Goal: Information Seeking & Learning: Learn about a topic

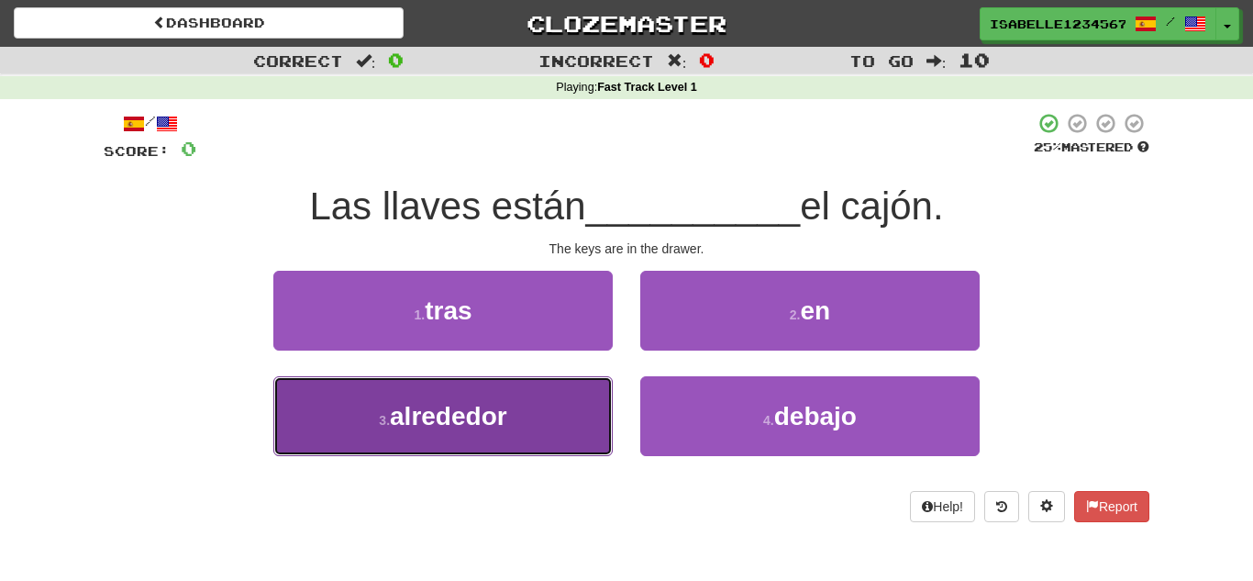
click at [478, 423] on span "alrededor" at bounding box center [448, 416] width 117 height 28
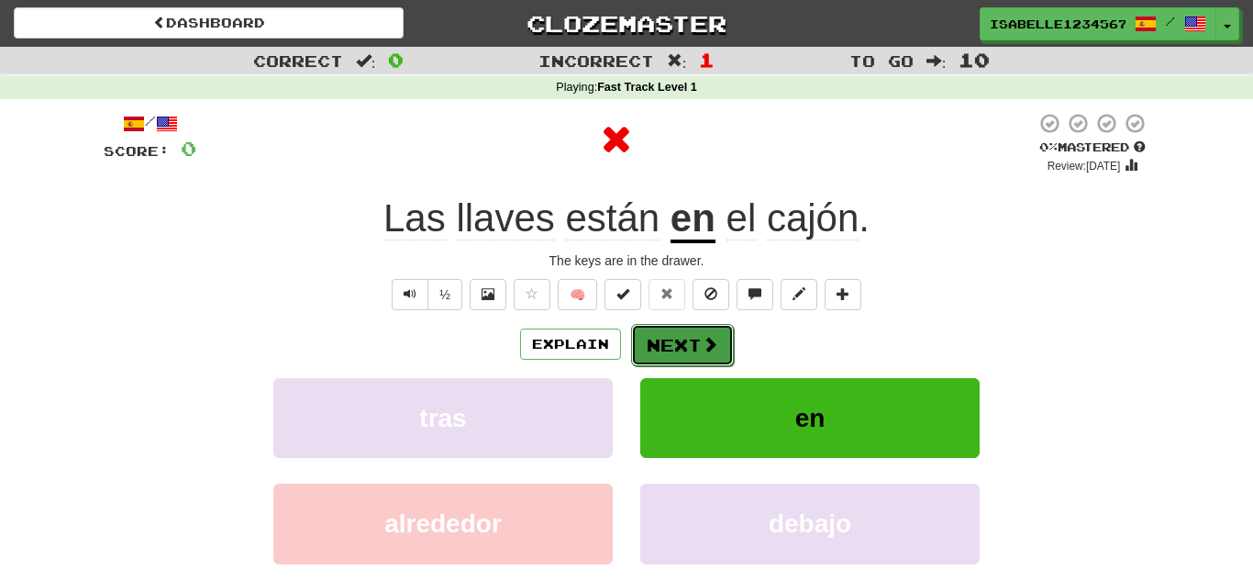
click at [714, 340] on span at bounding box center [710, 344] width 17 height 17
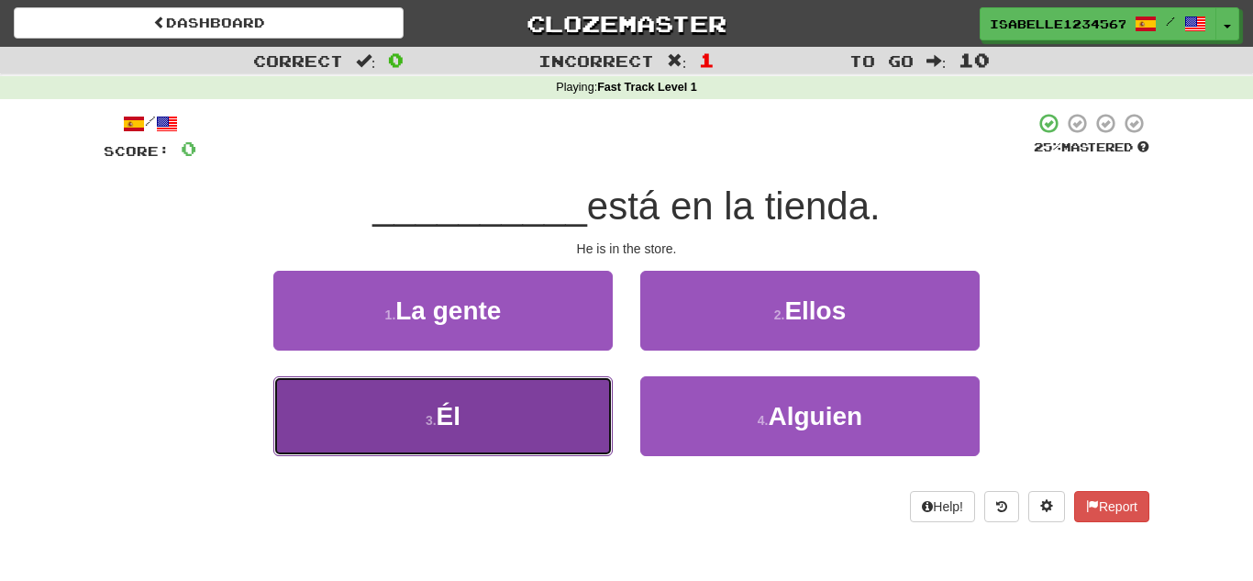
click at [536, 436] on button "3 . Él" at bounding box center [442, 416] width 339 height 80
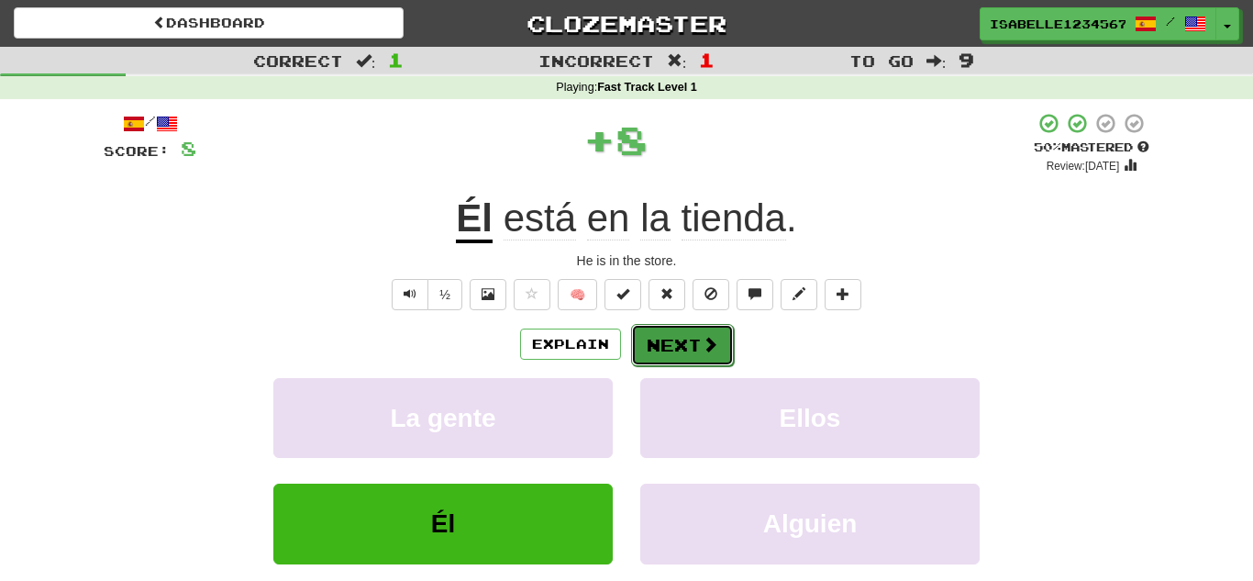
click at [684, 349] on button "Next" at bounding box center [682, 345] width 103 height 42
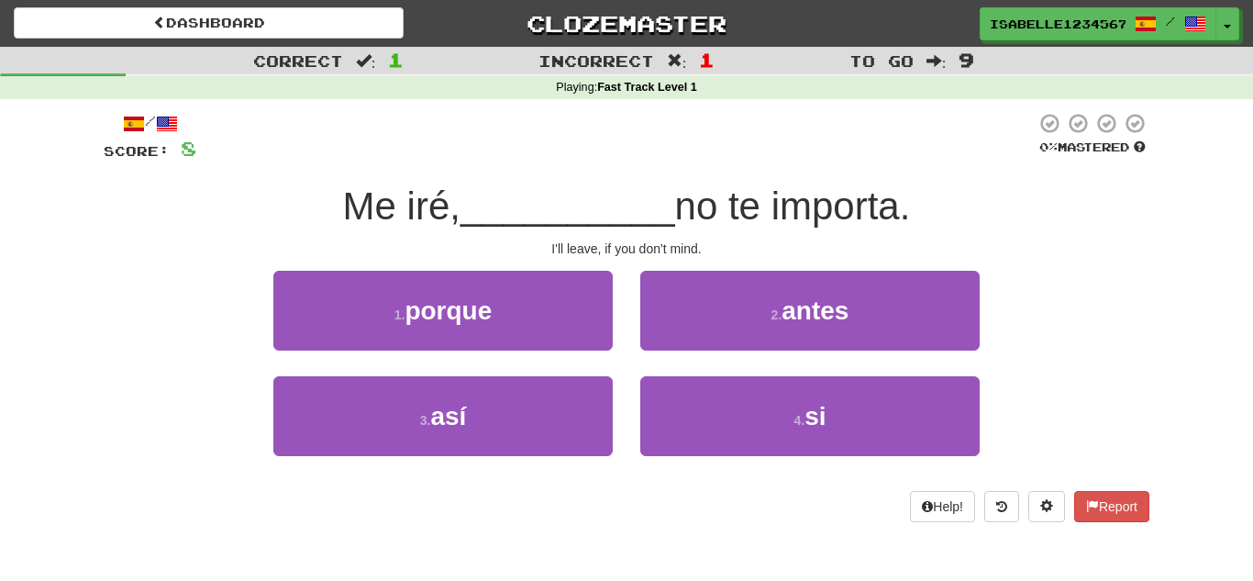
click at [1165, 409] on div "Correct : 1 Incorrect : 1 To go : 9 Playing : Fast Track Level 1 / Score: 8 0 %…" at bounding box center [626, 297] width 1253 height 501
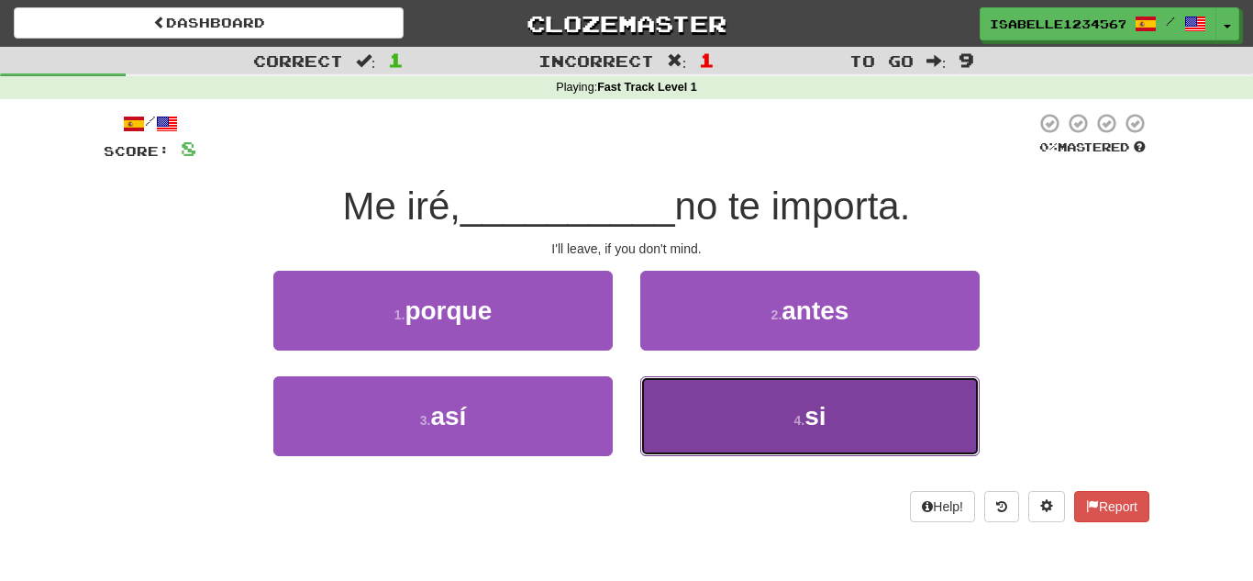
click at [781, 423] on button "4 . si" at bounding box center [809, 416] width 339 height 80
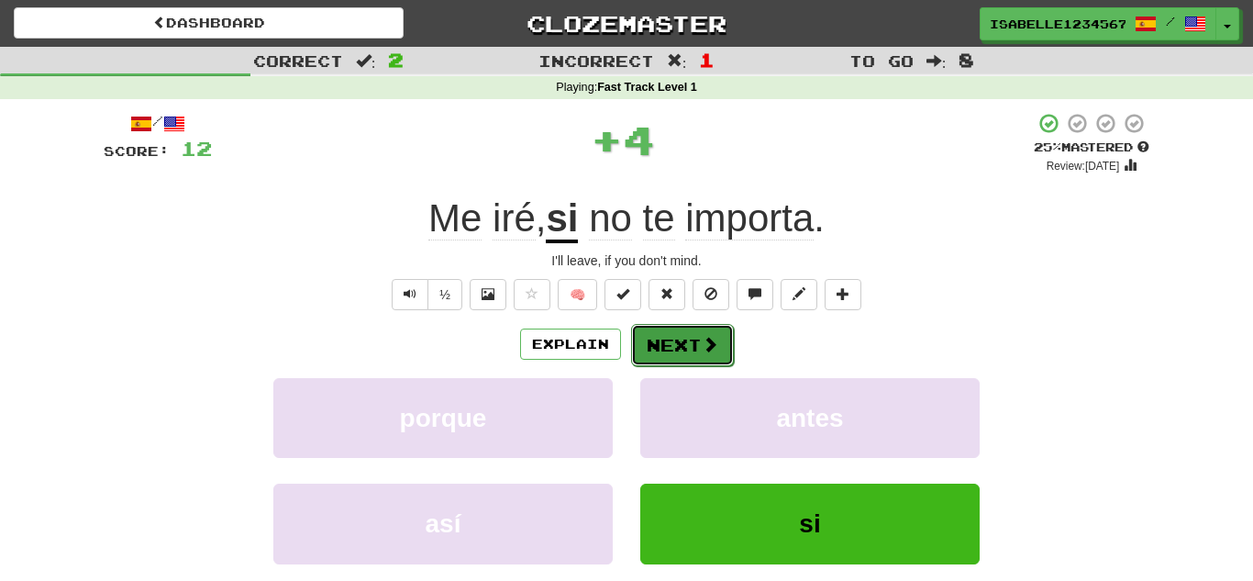
click at [712, 353] on button "Next" at bounding box center [682, 345] width 103 height 42
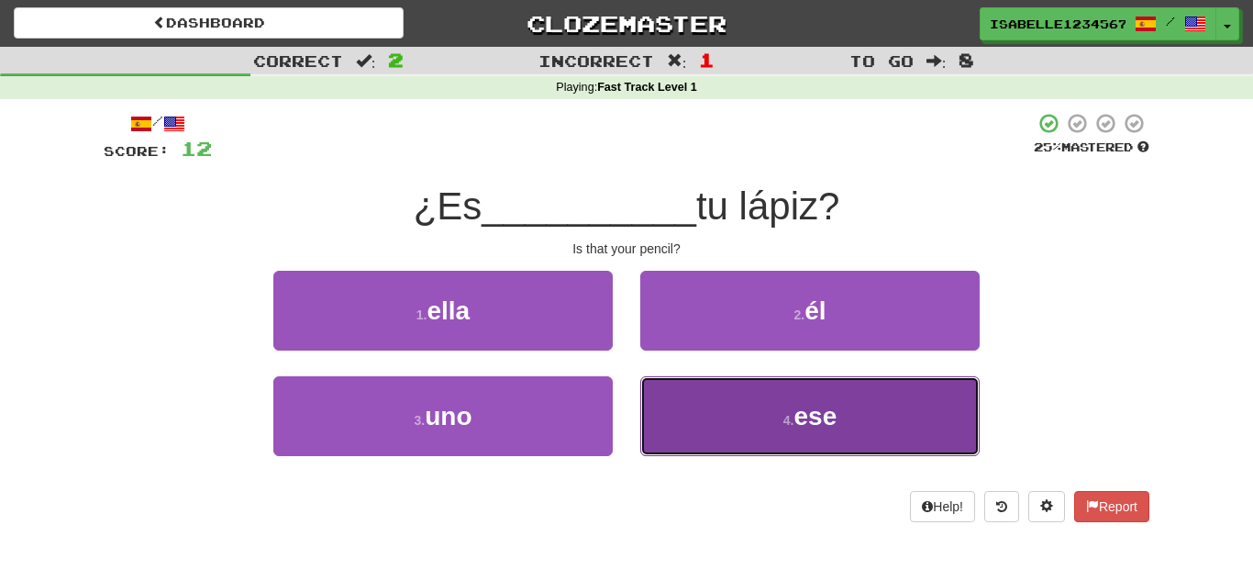
click at [809, 416] on span "ese" at bounding box center [814, 416] width 43 height 28
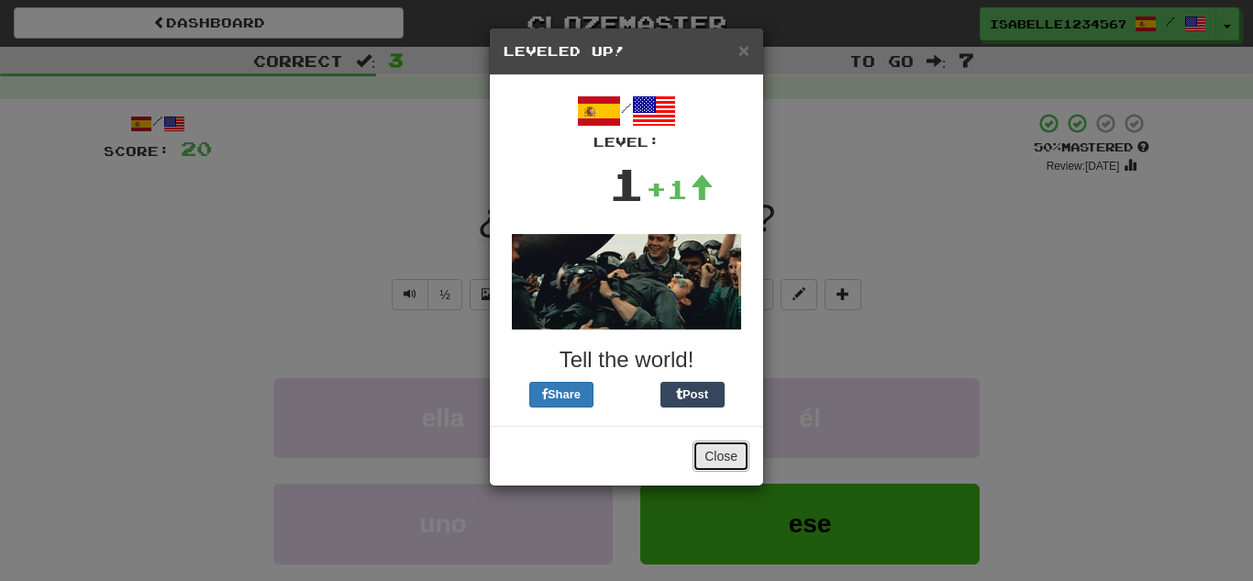
click at [728, 449] on button "Close" at bounding box center [721, 455] width 57 height 31
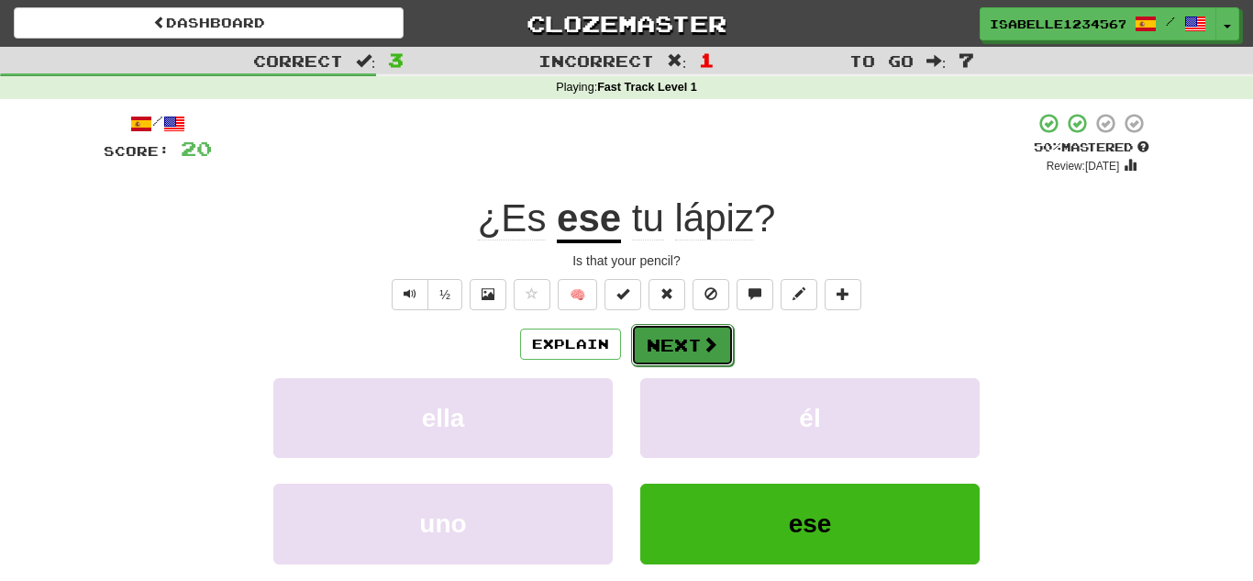
click at [708, 340] on span at bounding box center [710, 344] width 17 height 17
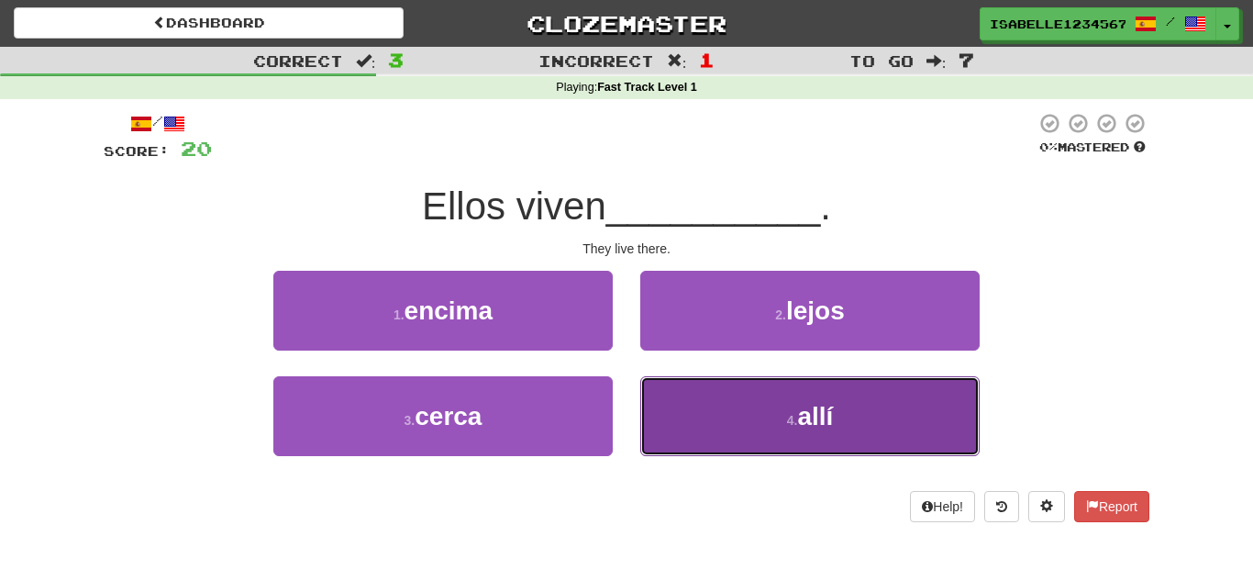
click at [841, 420] on button "4 . allí" at bounding box center [809, 416] width 339 height 80
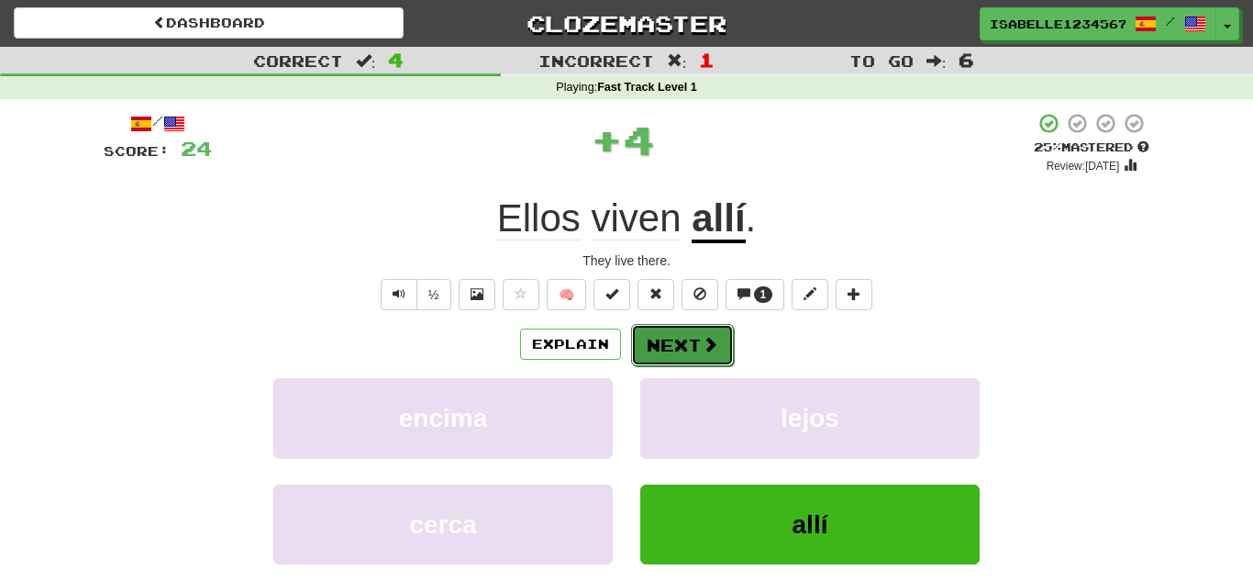
click at [693, 333] on button "Next" at bounding box center [682, 345] width 103 height 42
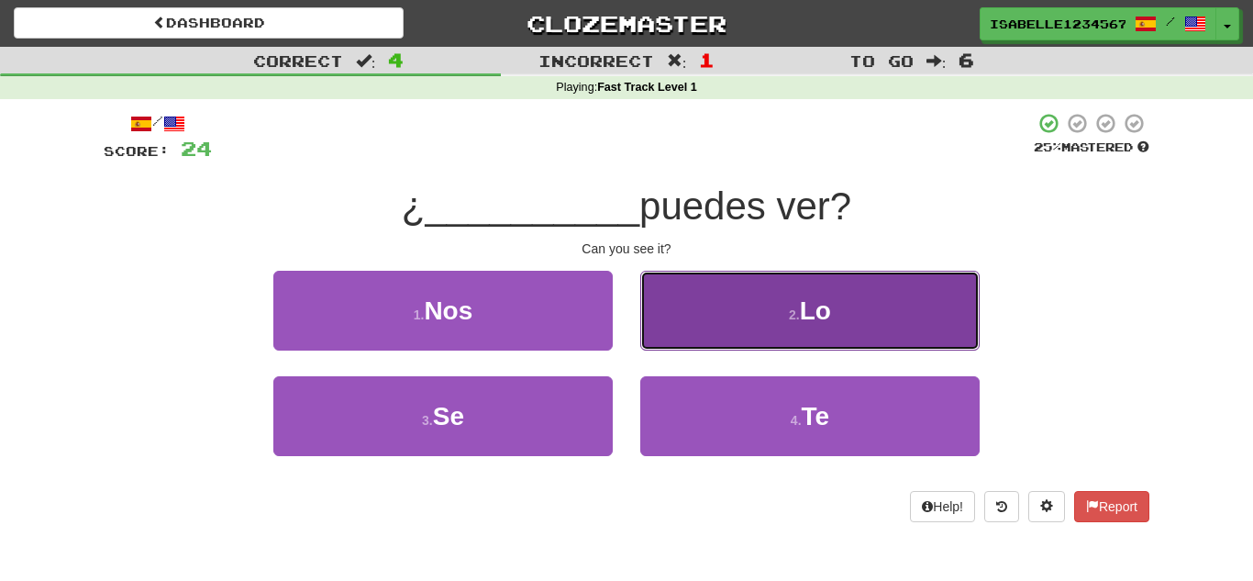
click at [812, 304] on span "Lo" at bounding box center [815, 310] width 31 height 28
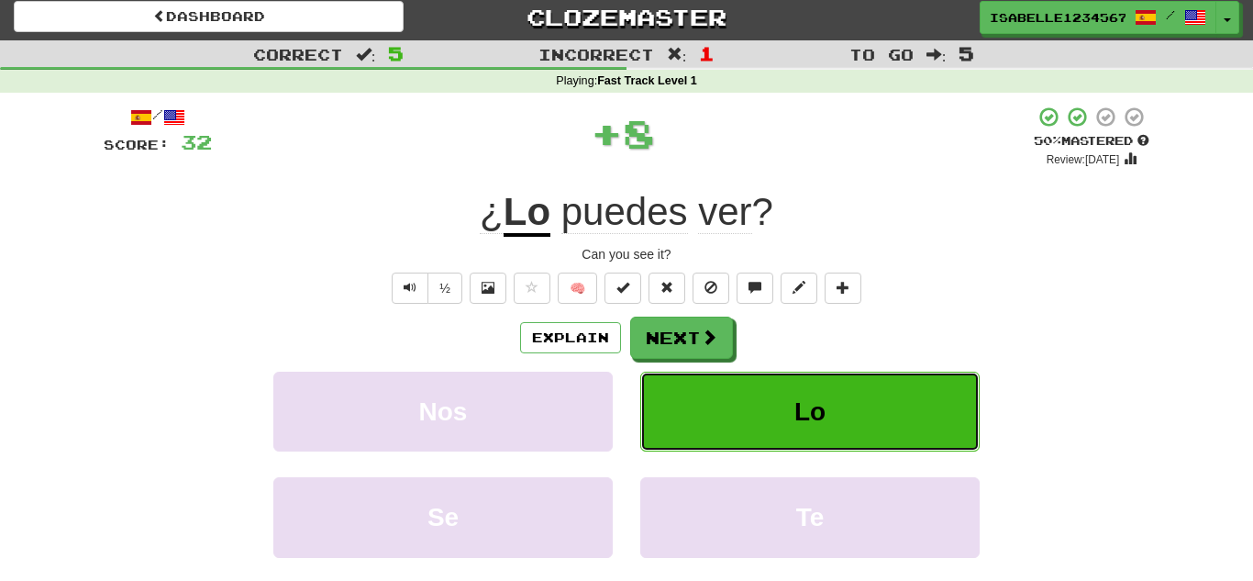
scroll to position [11, 0]
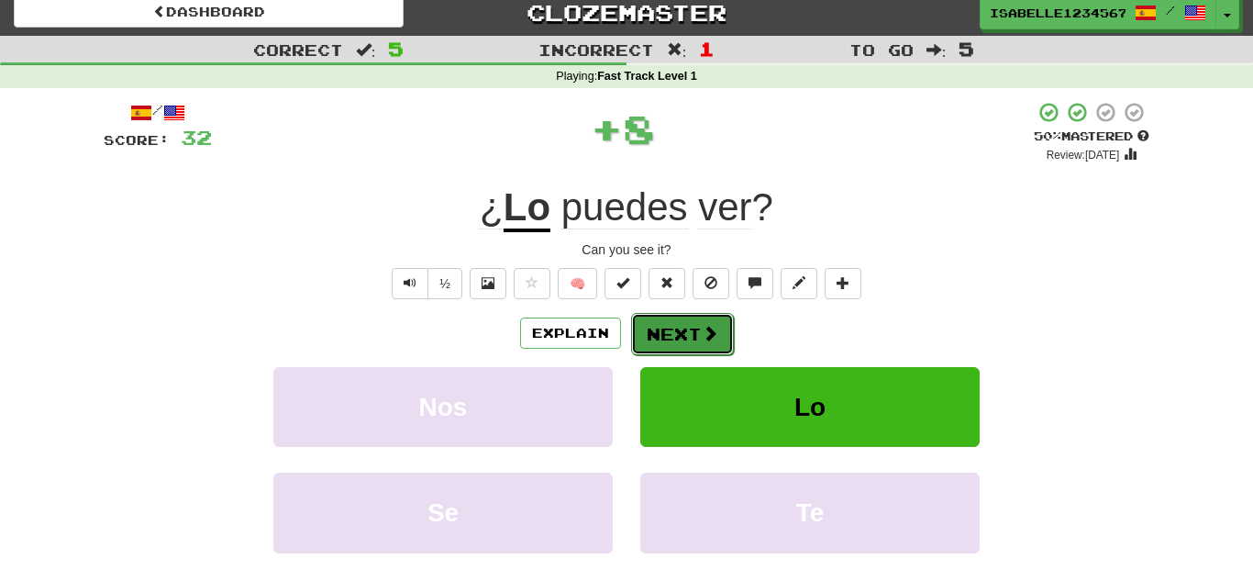
click at [709, 338] on span at bounding box center [710, 333] width 17 height 17
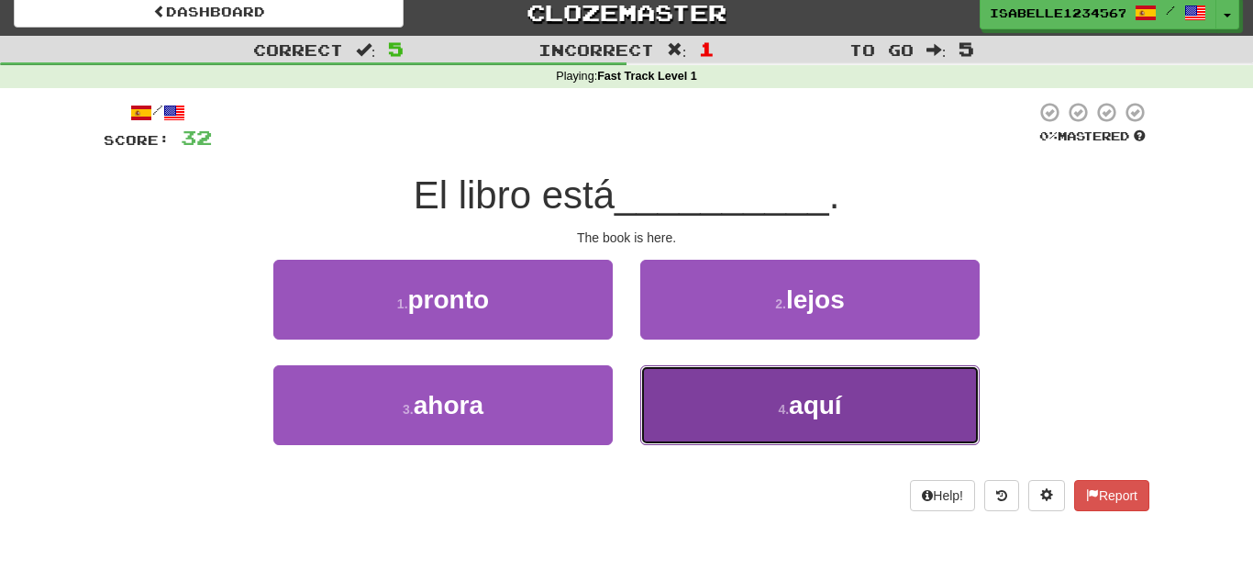
click at [805, 382] on button "4 . aquí" at bounding box center [809, 405] width 339 height 80
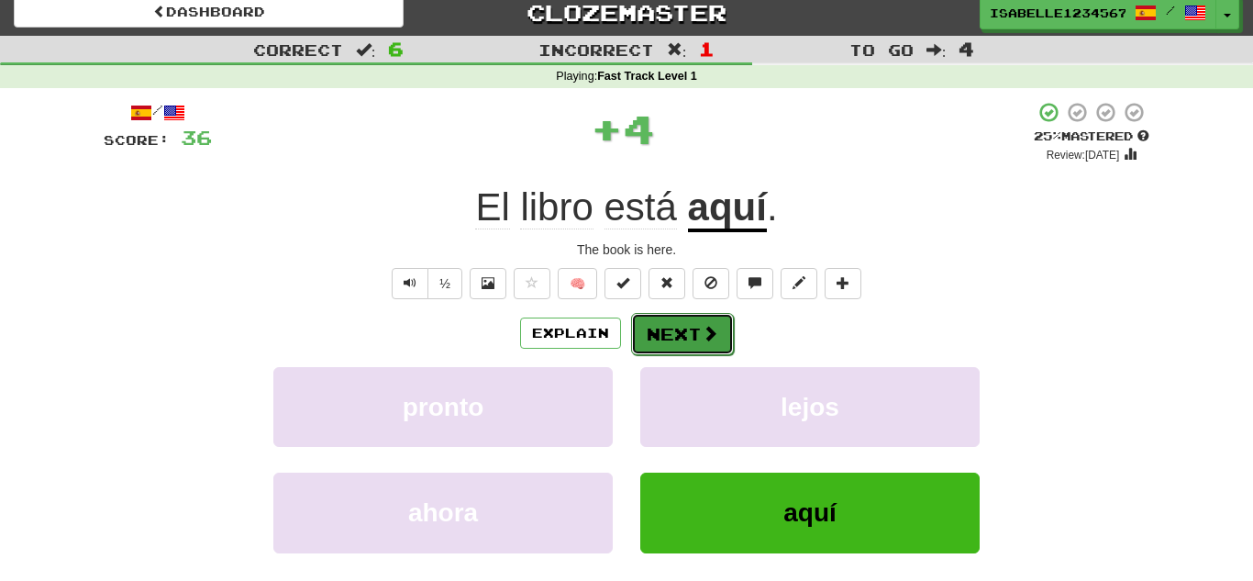
click at [705, 319] on button "Next" at bounding box center [682, 334] width 103 height 42
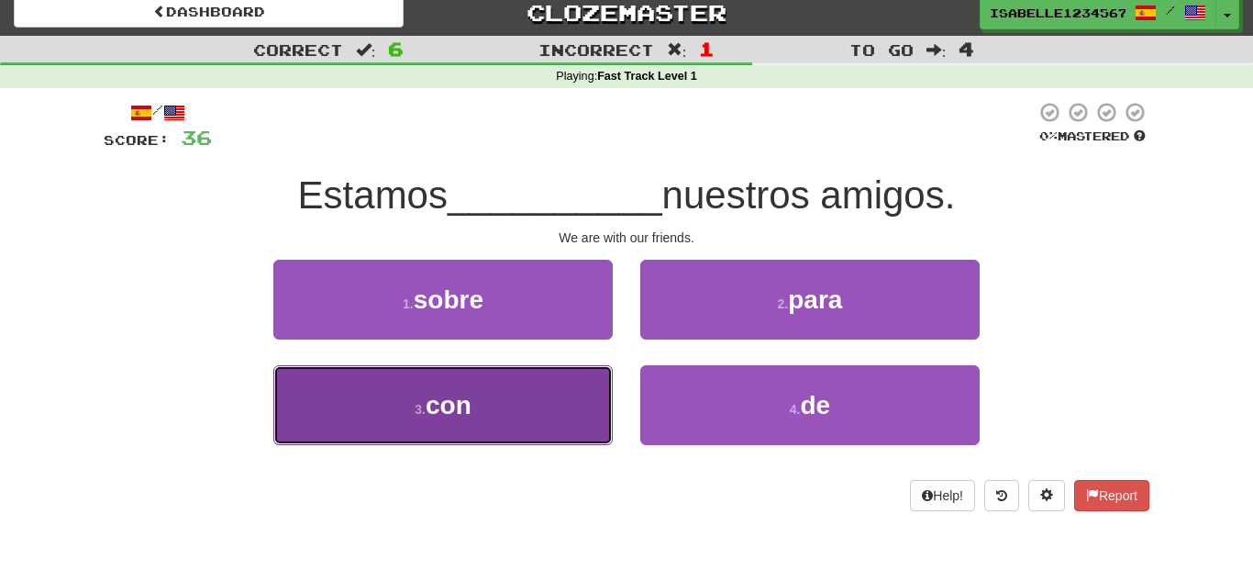
click at [545, 401] on button "3 . con" at bounding box center [442, 405] width 339 height 80
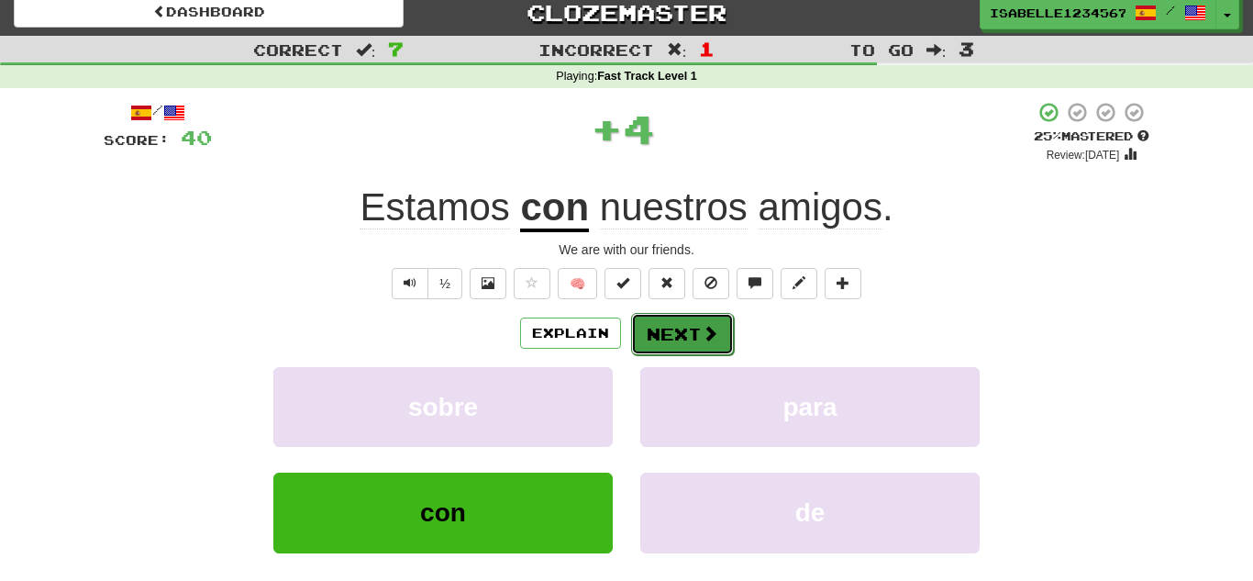
click at [689, 341] on button "Next" at bounding box center [682, 334] width 103 height 42
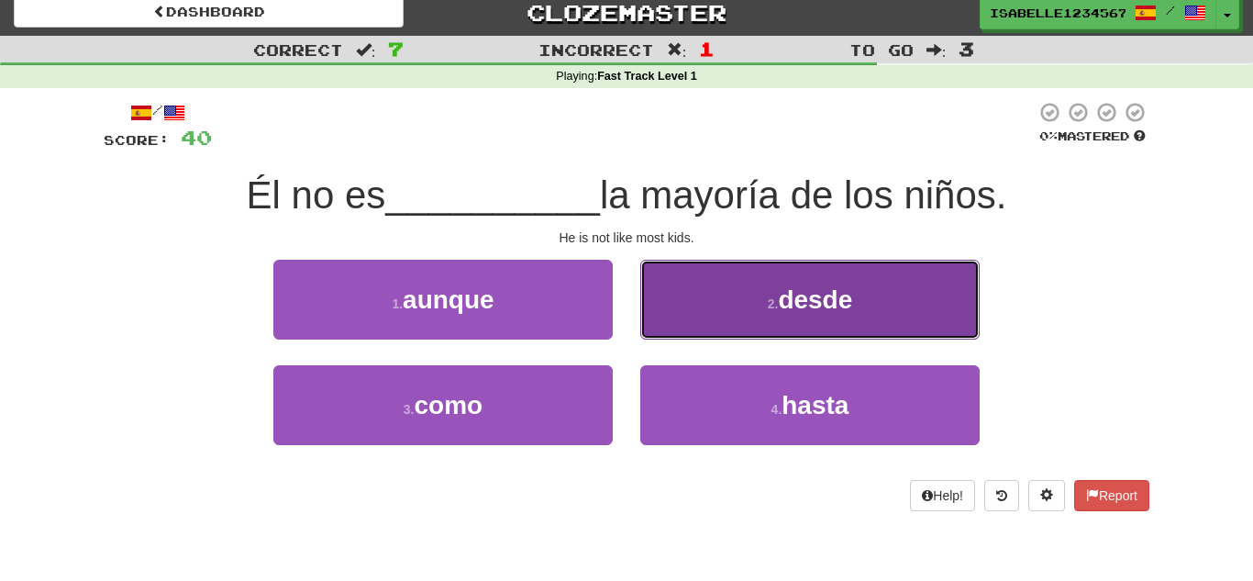
click at [739, 314] on button "2 . desde" at bounding box center [809, 300] width 339 height 80
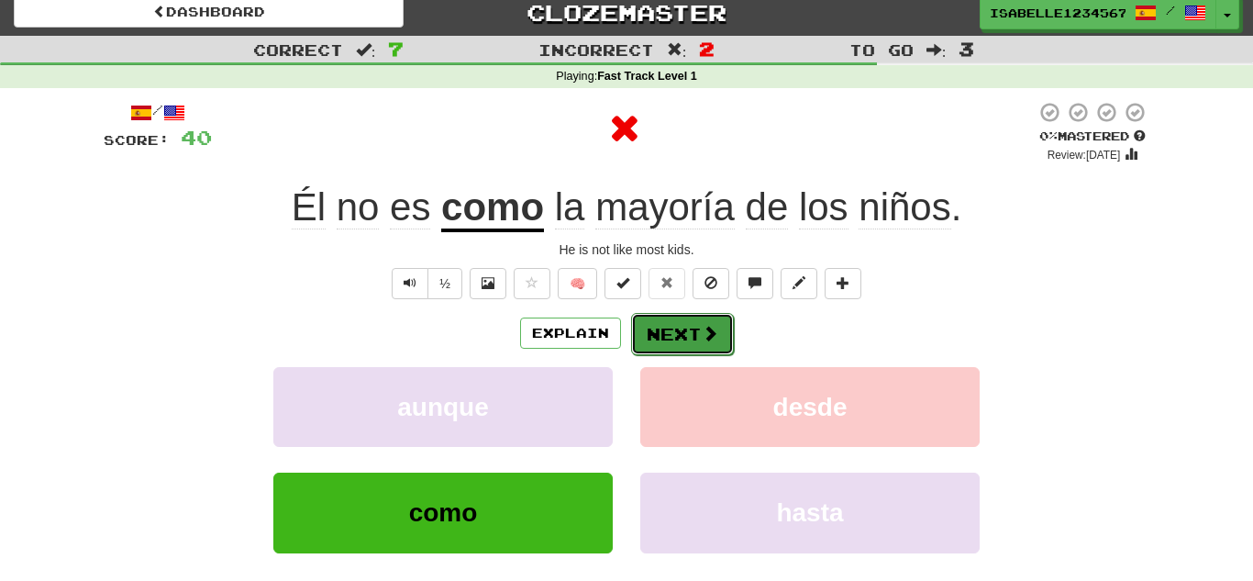
click at [689, 334] on button "Next" at bounding box center [682, 334] width 103 height 42
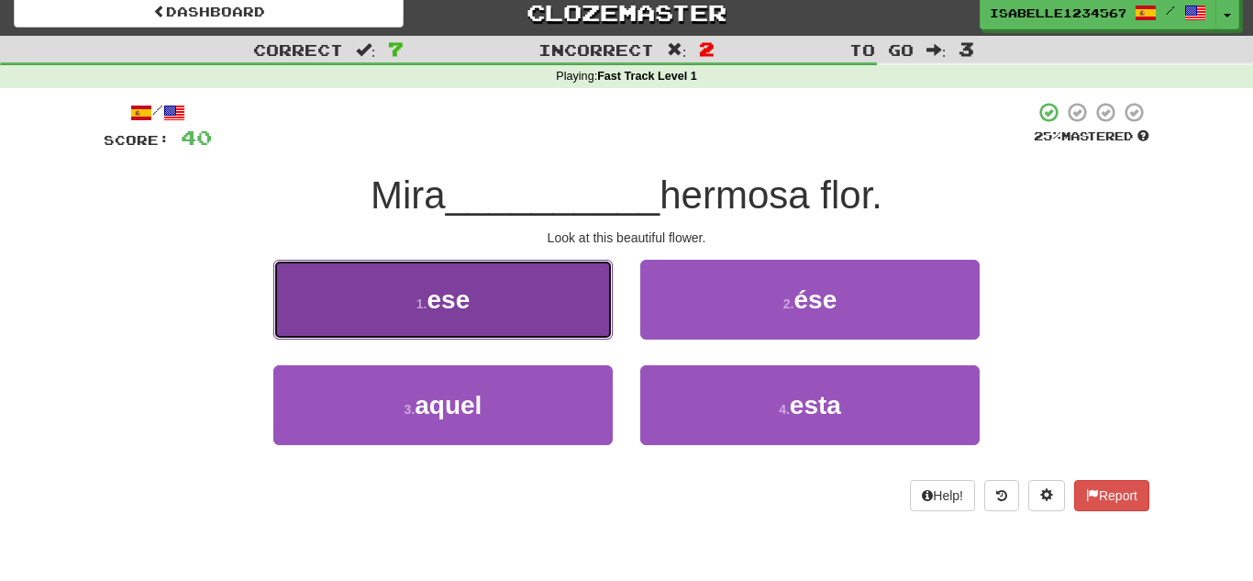
click at [536, 337] on button "1 . ese" at bounding box center [442, 300] width 339 height 80
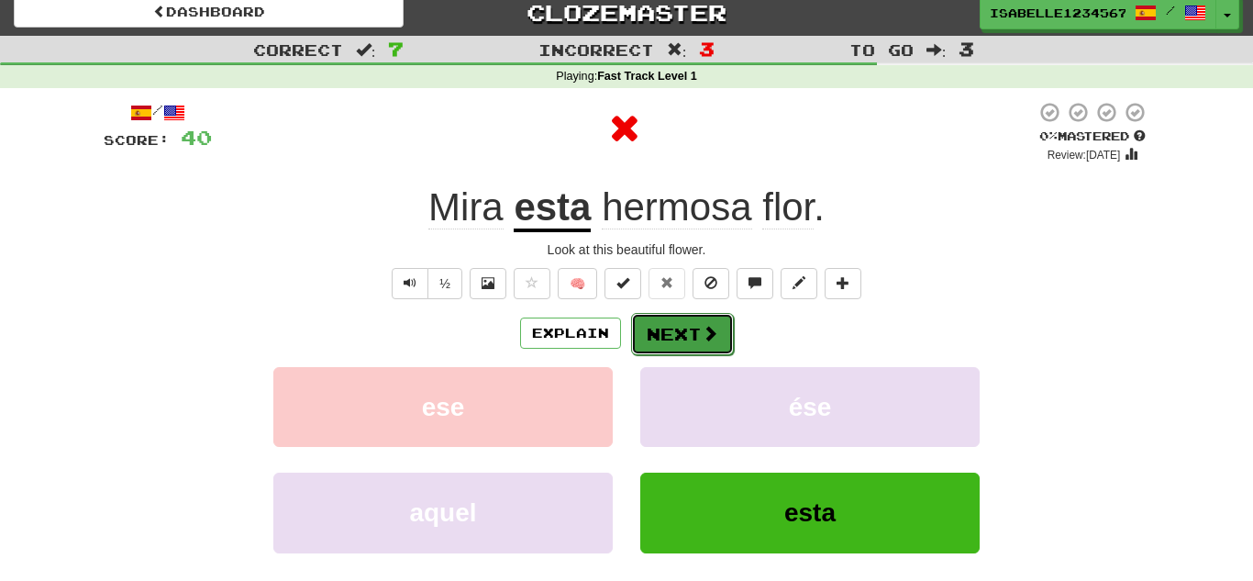
click at [691, 323] on button "Next" at bounding box center [682, 334] width 103 height 42
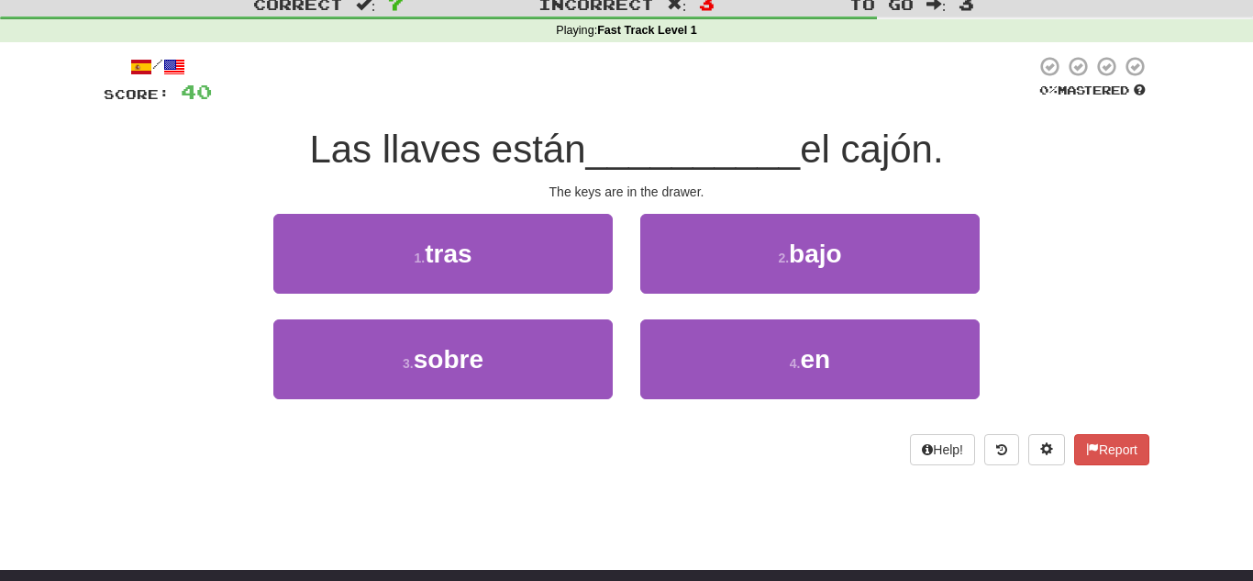
scroll to position [59, 0]
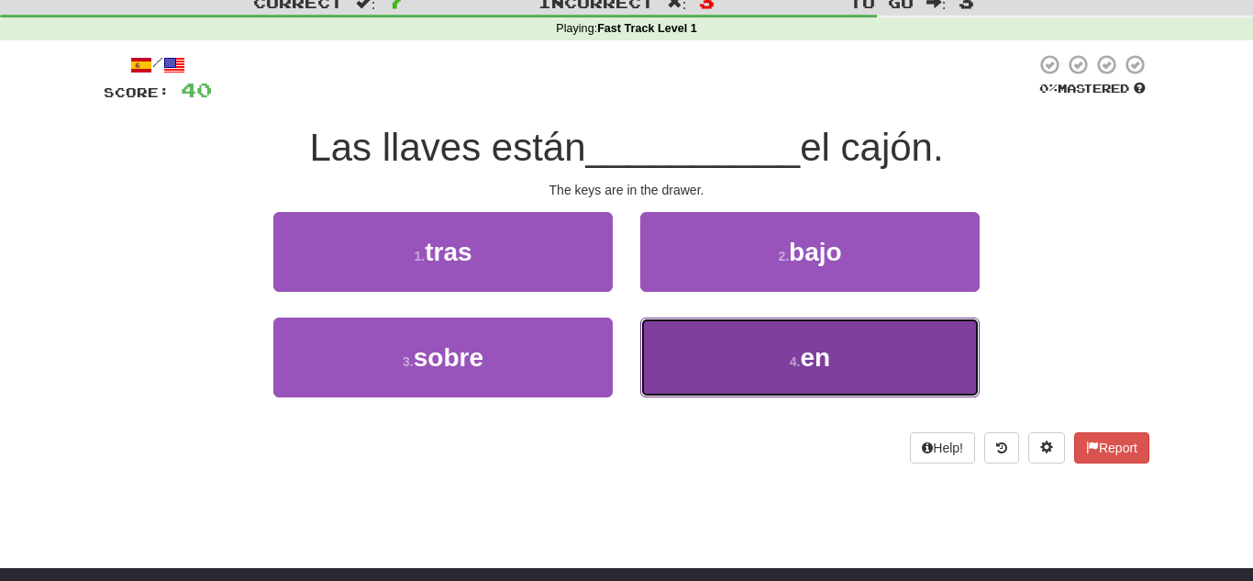
click at [777, 364] on button "4 . en" at bounding box center [809, 357] width 339 height 80
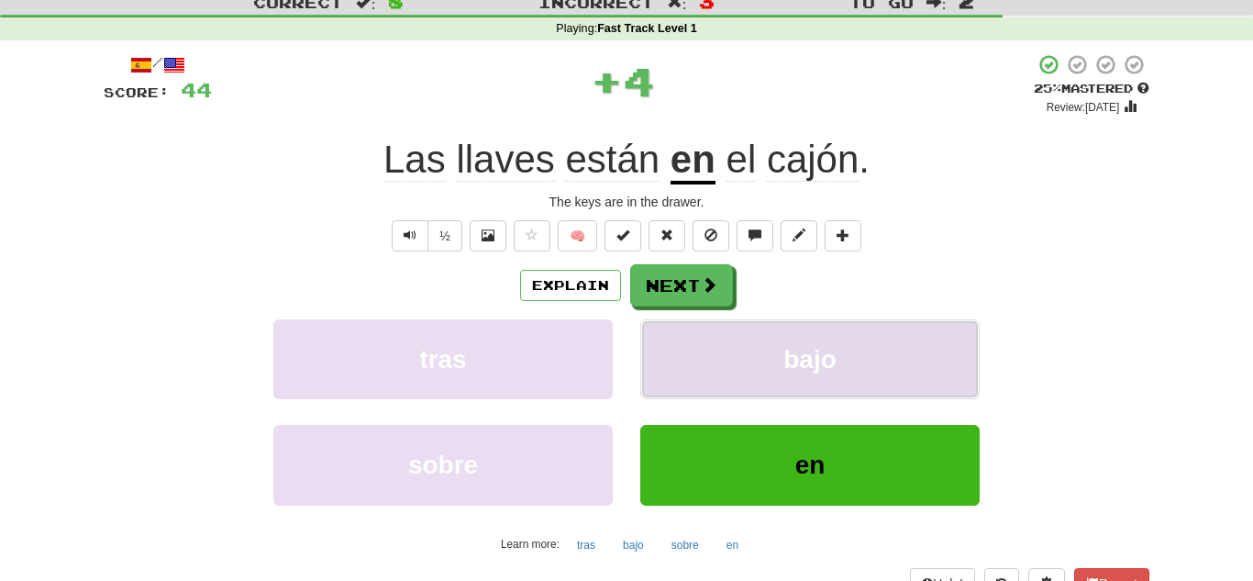
click at [707, 321] on button "bajo" at bounding box center [809, 359] width 339 height 80
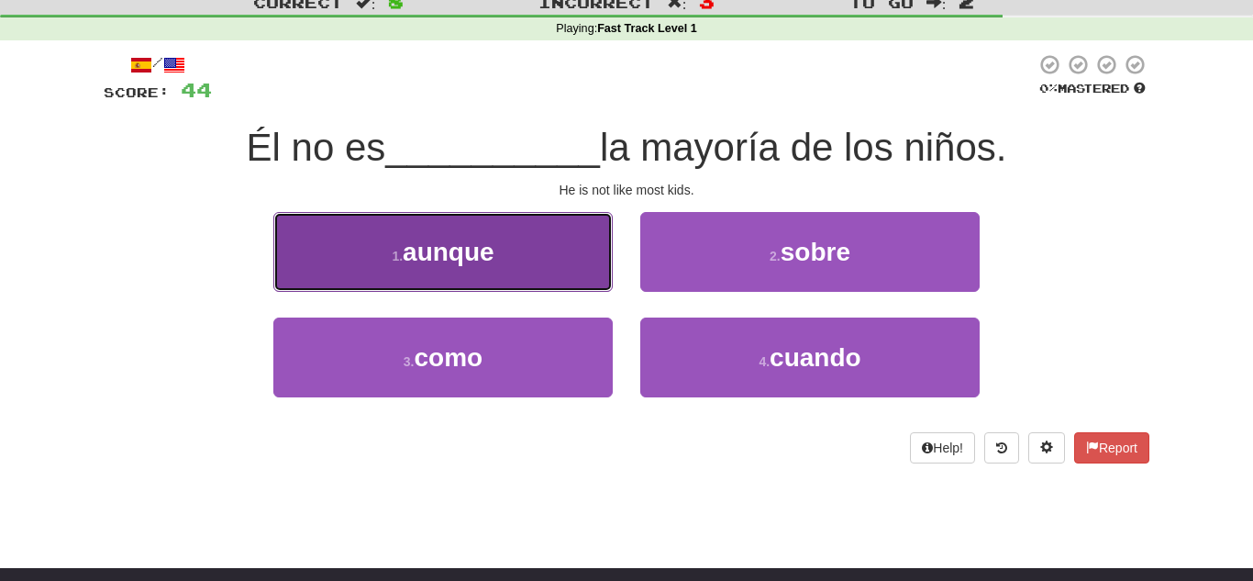
click at [602, 261] on button "1 . aunque" at bounding box center [442, 252] width 339 height 80
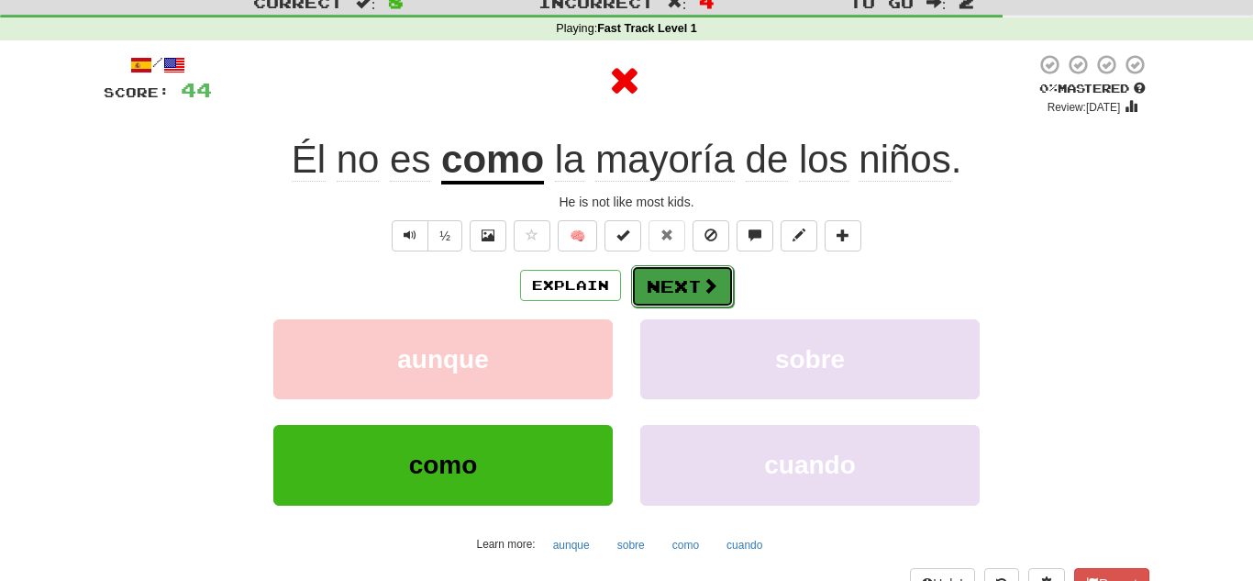
click at [705, 281] on span at bounding box center [710, 285] width 17 height 17
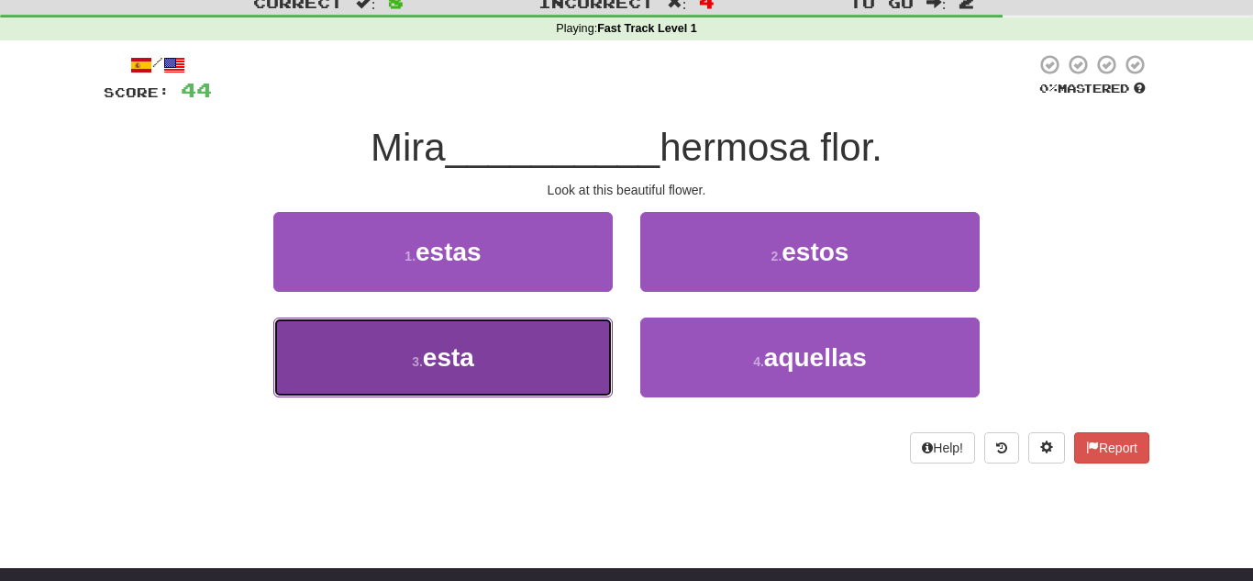
click at [549, 372] on button "3 . esta" at bounding box center [442, 357] width 339 height 80
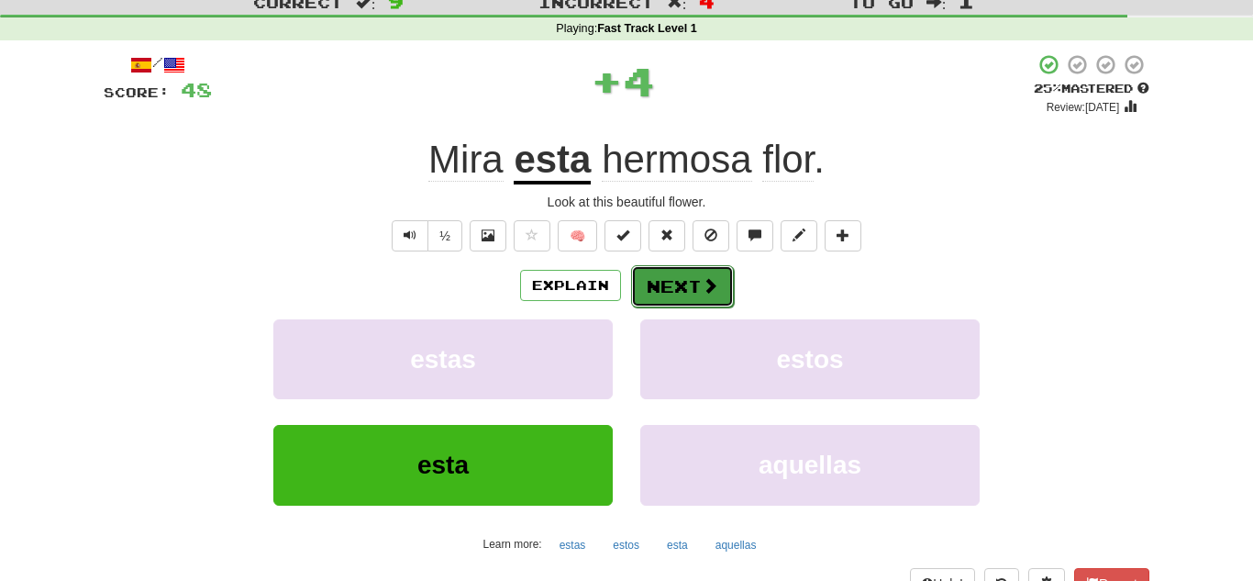
click at [691, 292] on button "Next" at bounding box center [682, 286] width 103 height 42
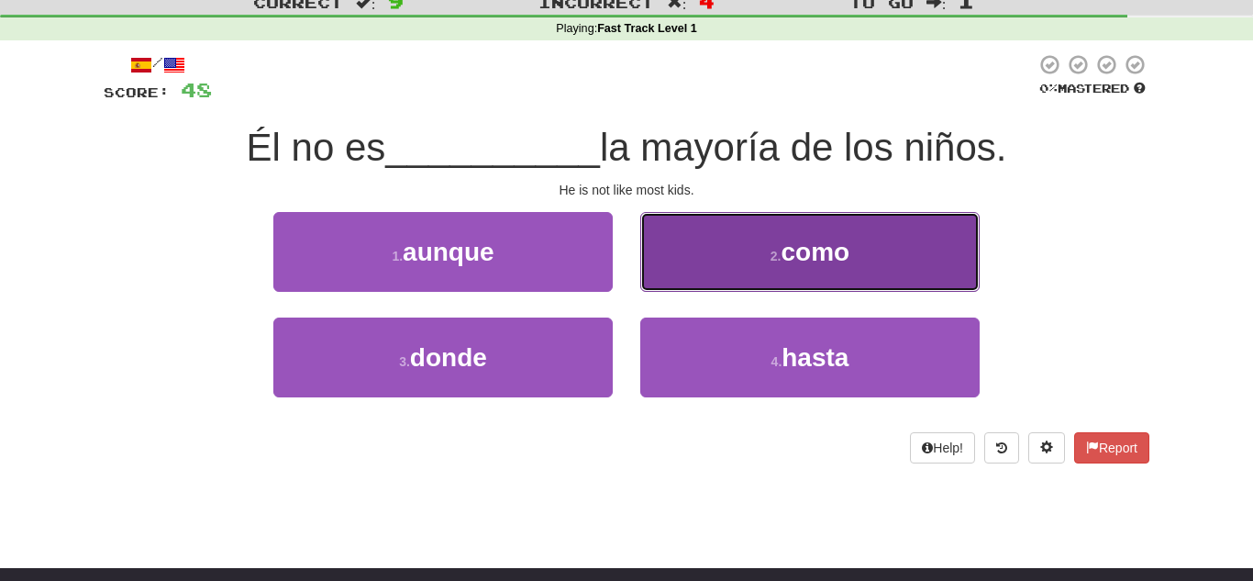
click at [776, 266] on button "2 . como" at bounding box center [809, 252] width 339 height 80
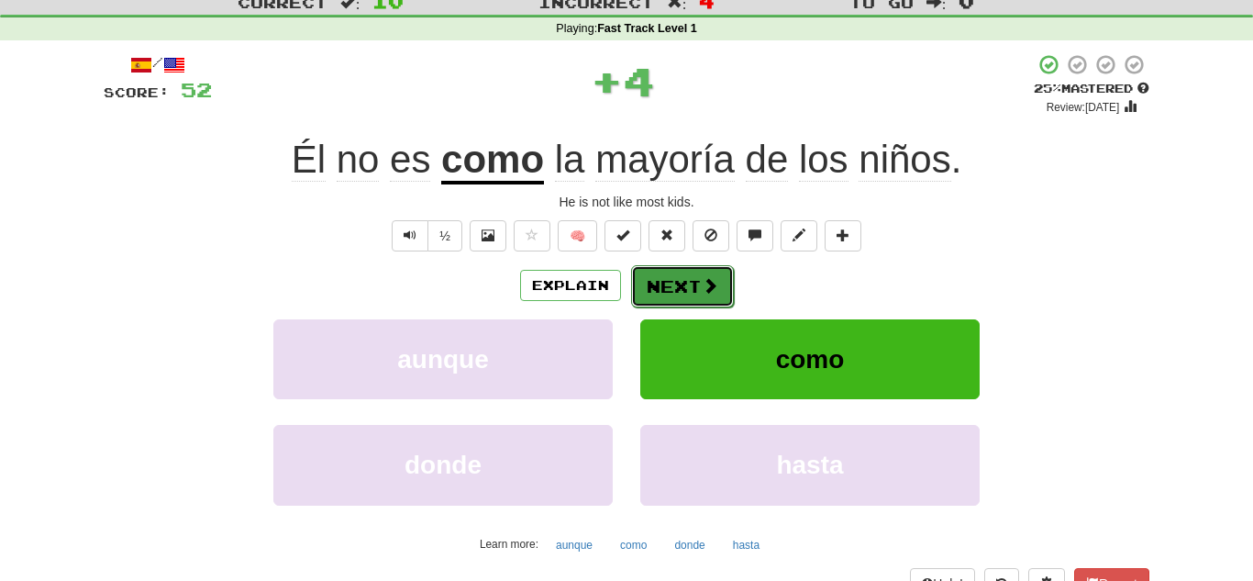
click at [686, 286] on button "Next" at bounding box center [682, 286] width 103 height 42
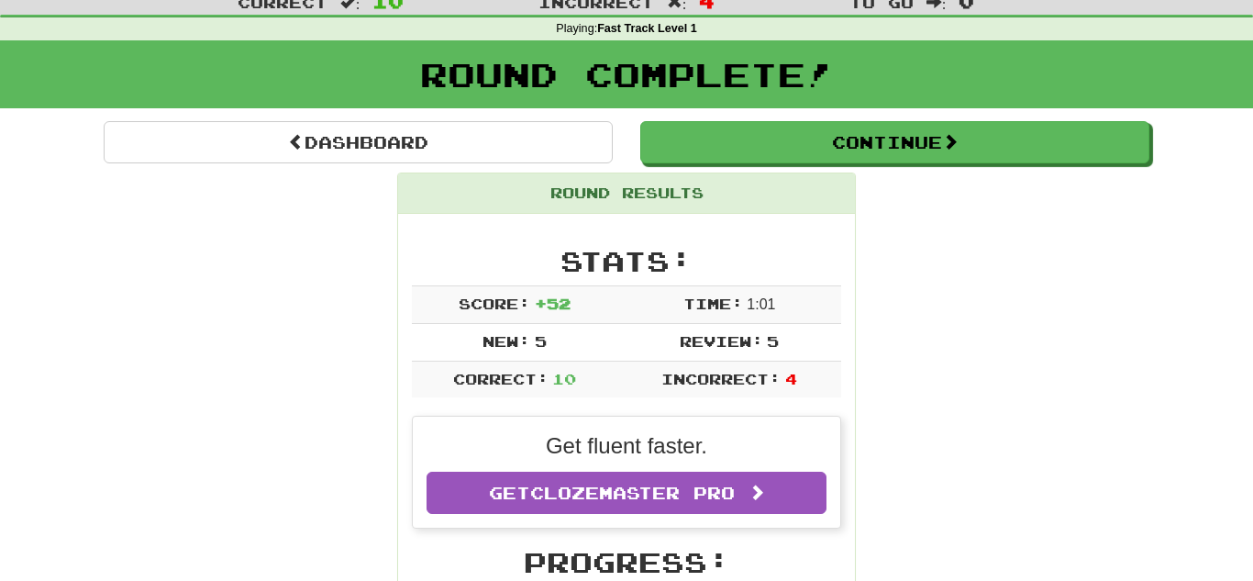
scroll to position [0, 0]
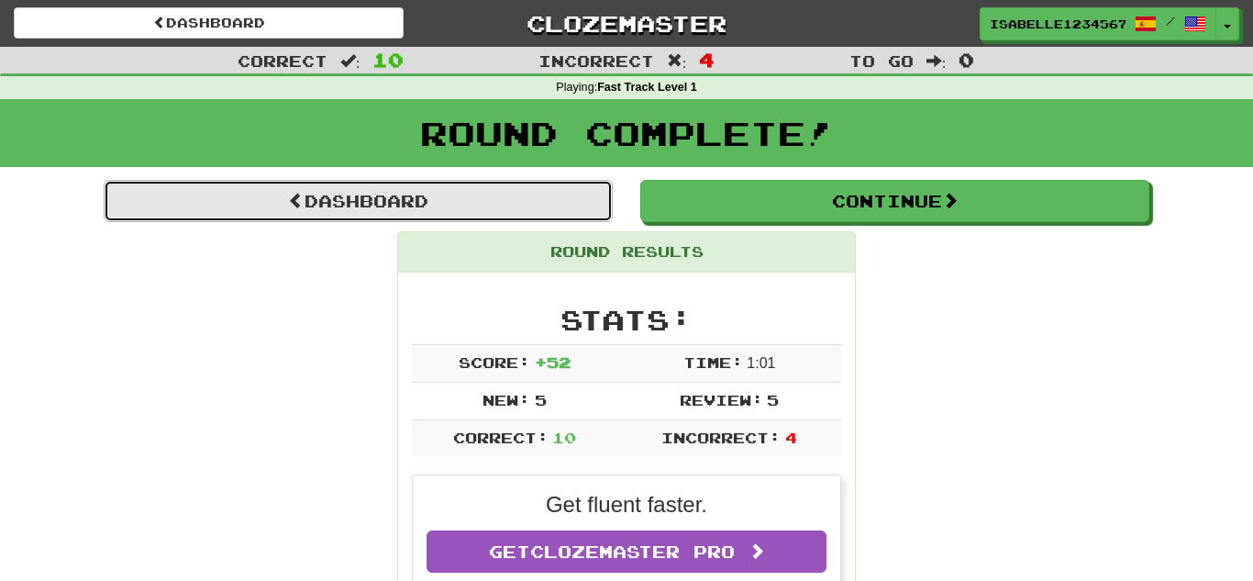
click at [317, 189] on link "Dashboard" at bounding box center [358, 201] width 509 height 42
